Goal: Book appointment/travel/reservation

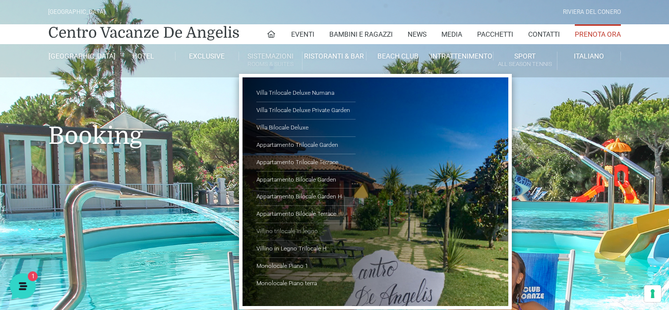
click at [282, 229] on link "Villino trilocale in legno" at bounding box center [305, 231] width 99 height 17
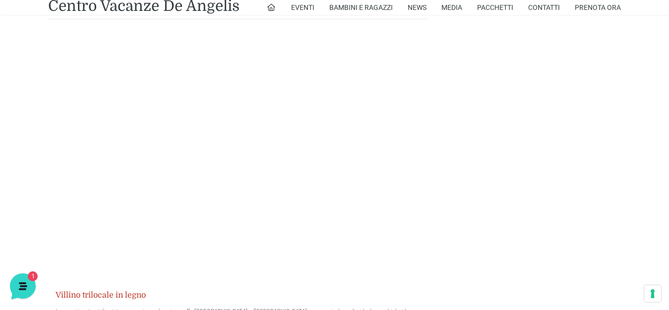
scroll to position [873, 0]
